Goal: Find specific page/section: Find specific page/section

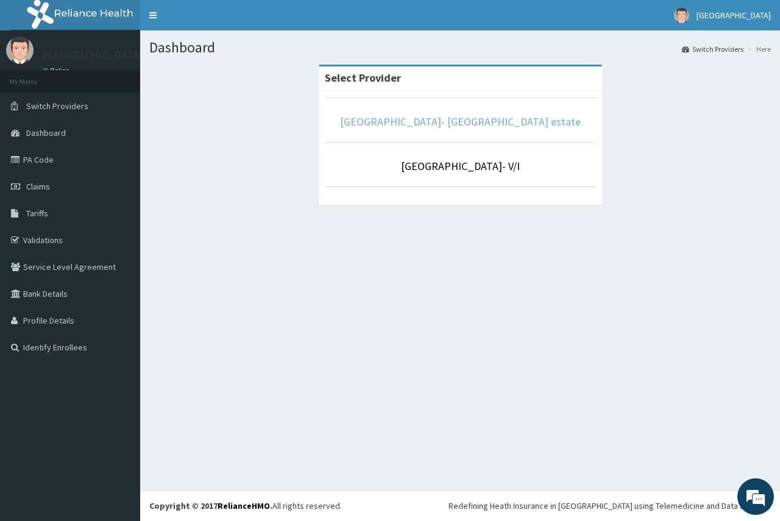
click at [485, 125] on link "[GEOGRAPHIC_DATA]- [GEOGRAPHIC_DATA] estate" at bounding box center [460, 122] width 241 height 14
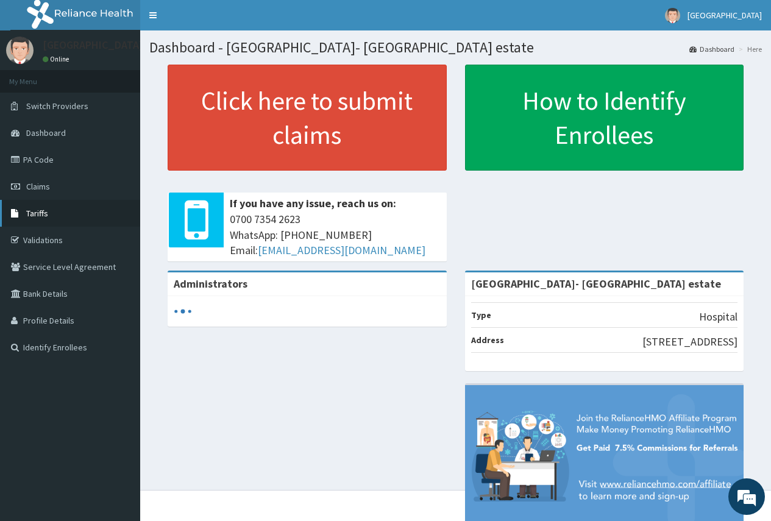
click at [40, 216] on span "Tariffs" at bounding box center [37, 213] width 22 height 11
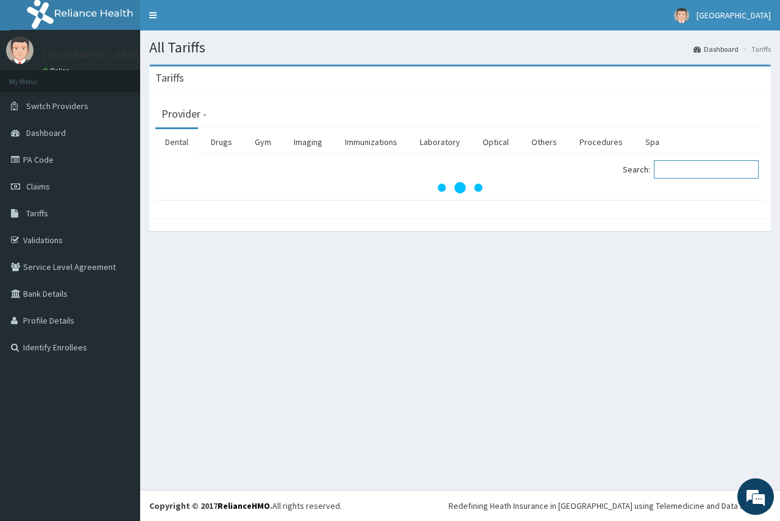
click at [677, 174] on input "Search:" at bounding box center [706, 169] width 105 height 18
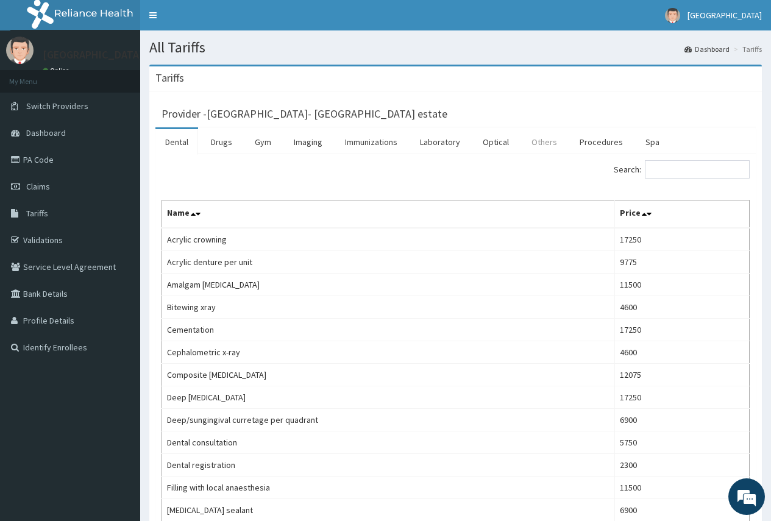
click at [543, 142] on link "Others" at bounding box center [544, 142] width 45 height 26
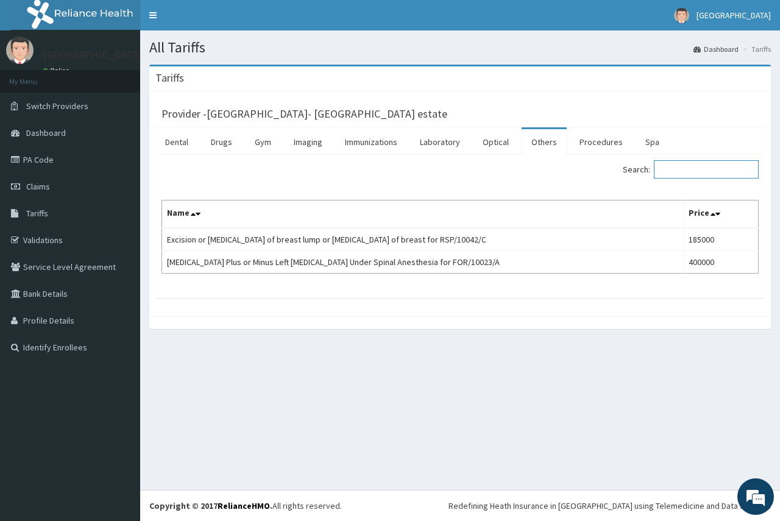
click at [696, 172] on input "Search:" at bounding box center [706, 169] width 105 height 18
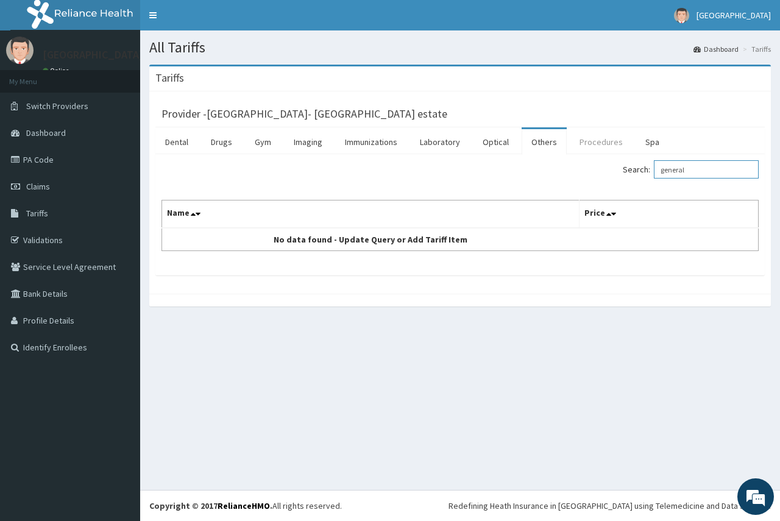
type input "general"
click at [588, 146] on link "Procedures" at bounding box center [601, 142] width 63 height 26
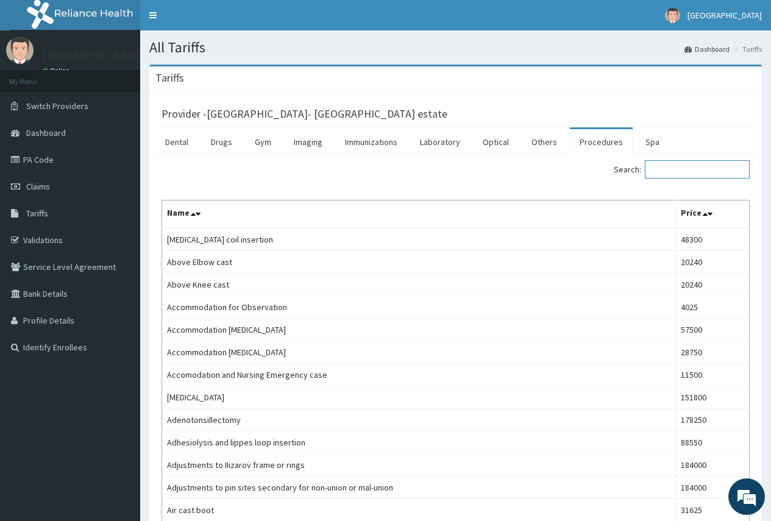
click at [681, 173] on input "Search:" at bounding box center [697, 169] width 105 height 18
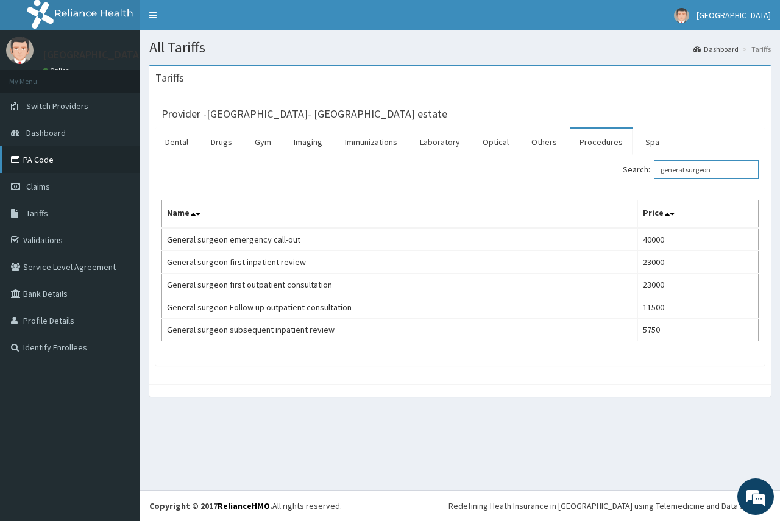
type input "general surgeon"
click at [40, 163] on link "PA Code" at bounding box center [70, 159] width 140 height 27
